Goal: Check status: Check status

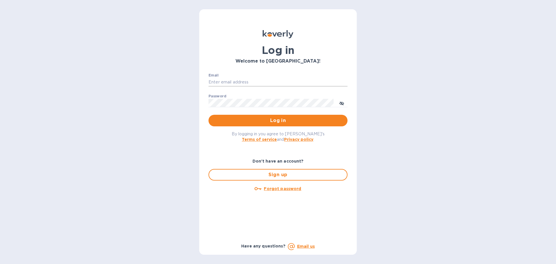
click at [238, 81] on input "Email" at bounding box center [278, 82] width 139 height 9
click at [231, 83] on input "Email" at bounding box center [278, 82] width 139 height 9
type input "[PERSON_NAME][EMAIL_ADDRESS][PERSON_NAME][DOMAIN_NAME]"
click at [277, 118] on span "Log in" at bounding box center [278, 120] width 130 height 7
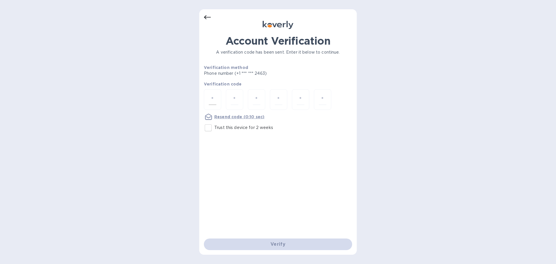
click at [215, 99] on input "number" at bounding box center [213, 99] width 8 height 11
type input "7"
type input "4"
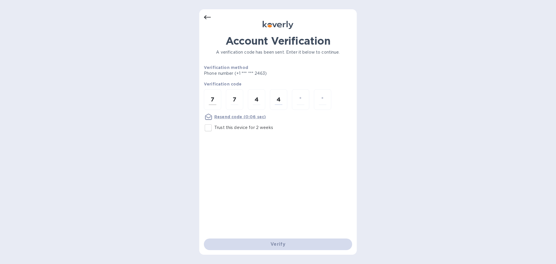
type input "4"
type input "2"
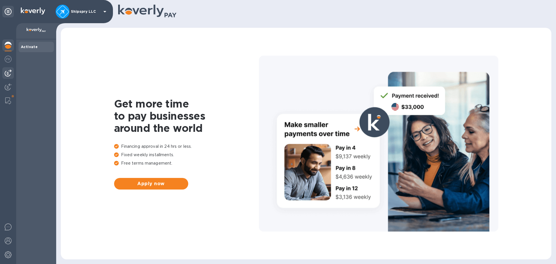
click at [7, 75] on img at bounding box center [8, 73] width 7 height 7
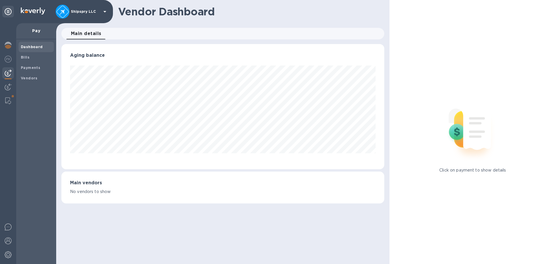
scroll to position [125, 323]
click at [31, 70] on span "Payments" at bounding box center [30, 68] width 19 height 6
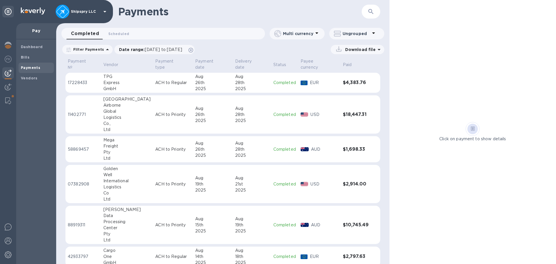
click at [236, 74] on div "Aug" at bounding box center [252, 77] width 34 height 6
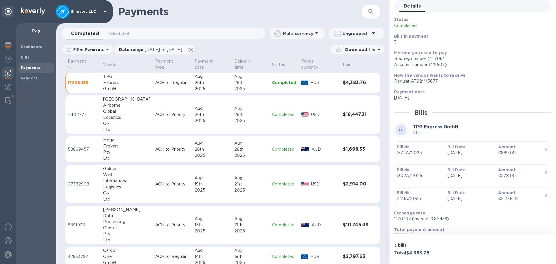
scroll to position [51, 0]
